Goal: Information Seeking & Learning: Learn about a topic

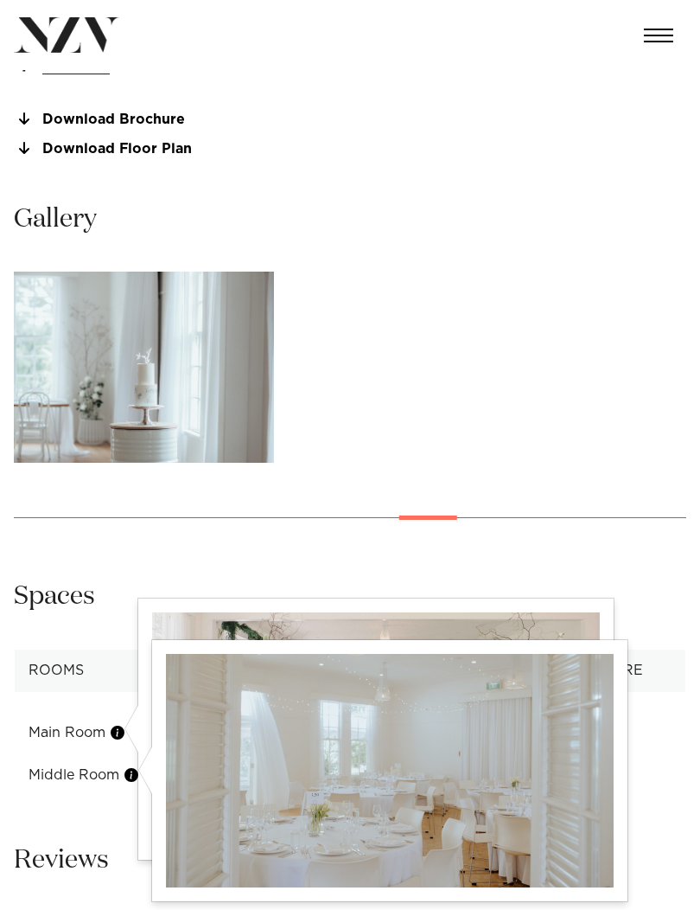
scroll to position [1083, 0]
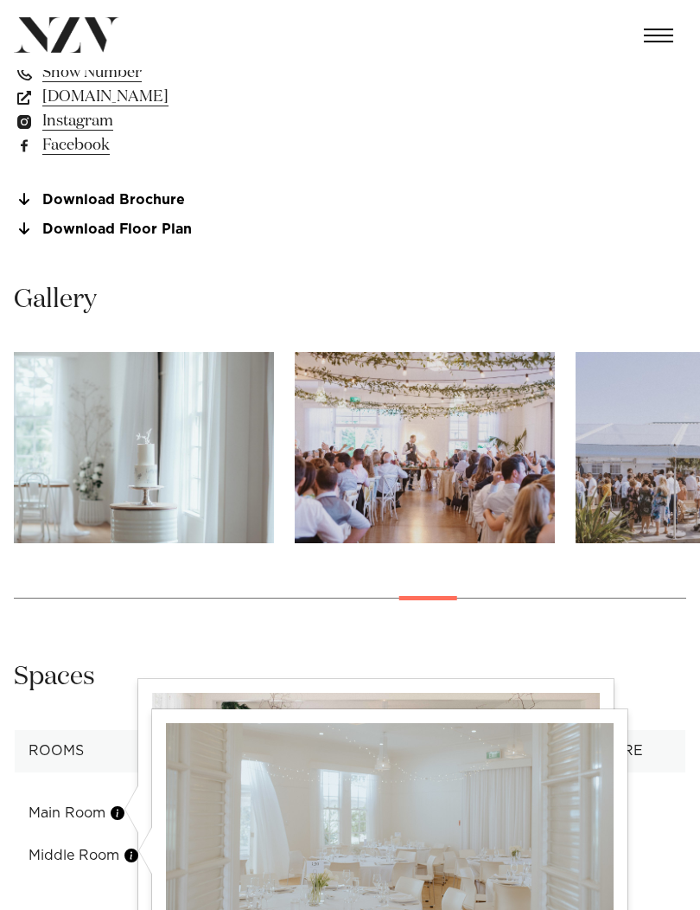
click at [484, 466] on img "18 / 28" at bounding box center [425, 447] width 260 height 191
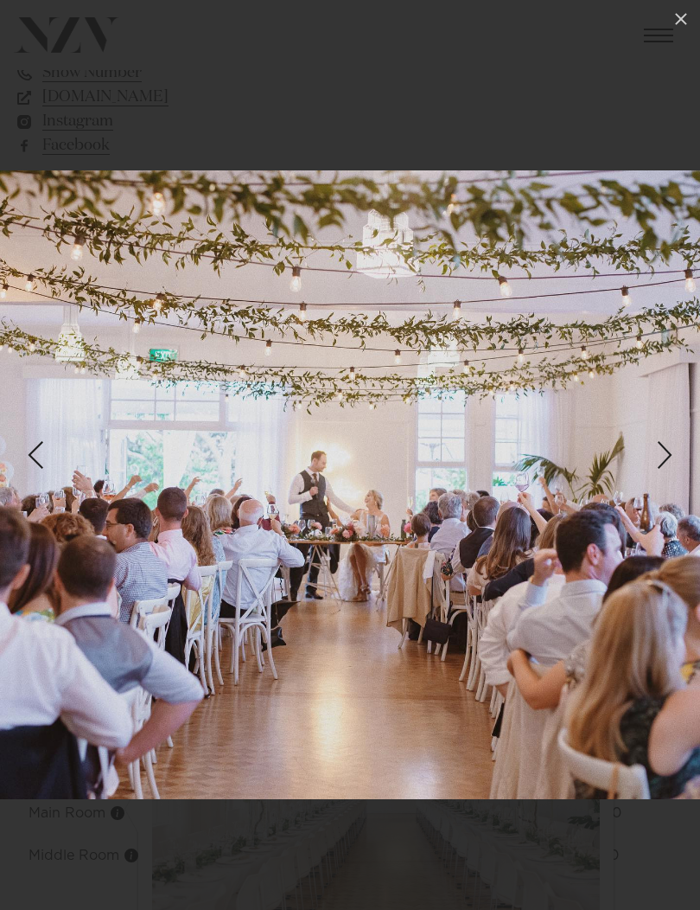
click at [674, 29] on icon at bounding box center [681, 19] width 21 height 21
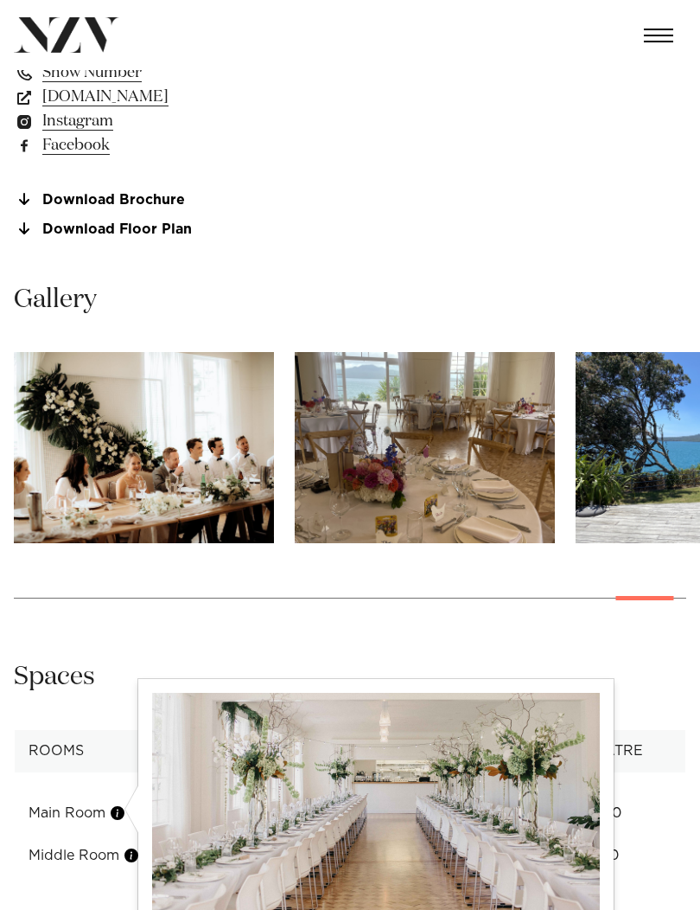
click at [476, 452] on img "27 / 28" at bounding box center [425, 447] width 260 height 191
